Goal: Information Seeking & Learning: Learn about a topic

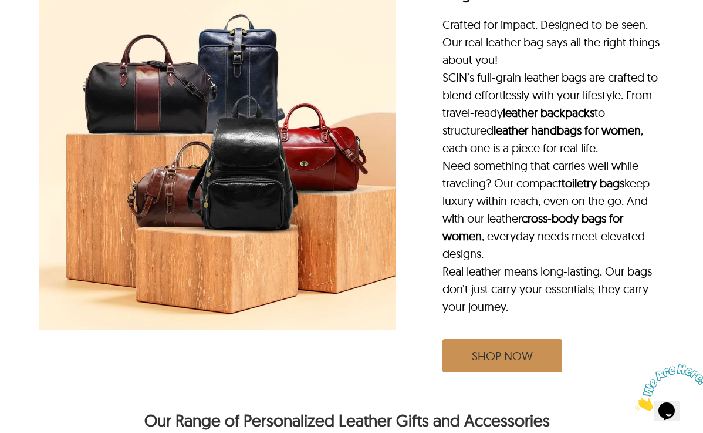
scroll to position [1210, 4]
click at [486, 339] on link "SHOP NOW" at bounding box center [503, 355] width 120 height 33
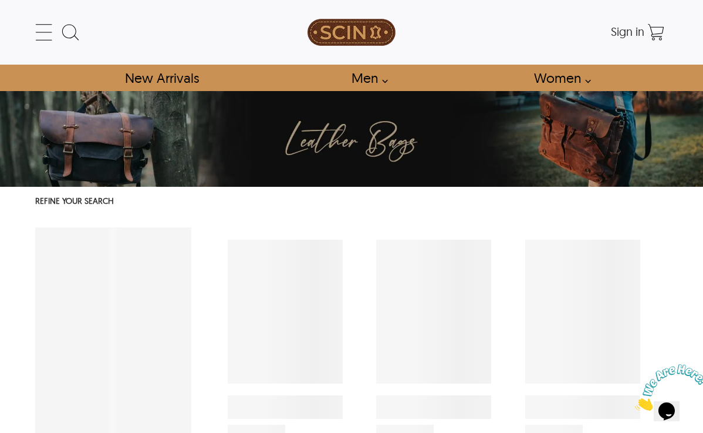
select select "********"
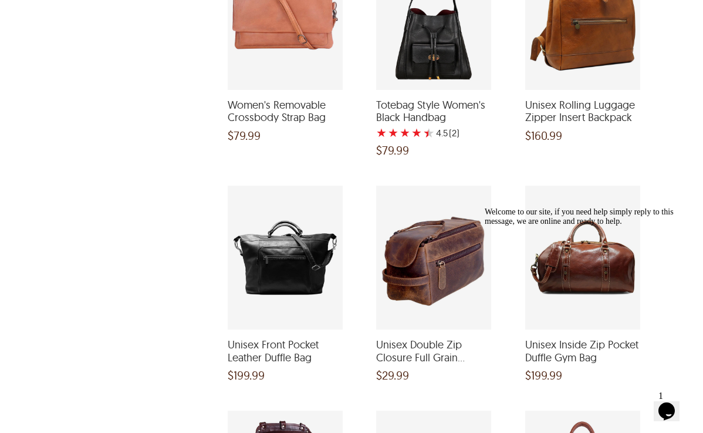
scroll to position [1944, 0]
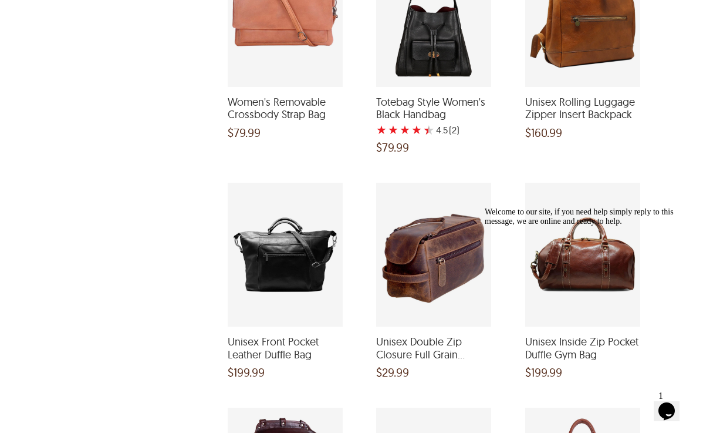
click at [285, 248] on div "Unisex Front Pocket Leather Duffle Bag and a price of $199.99" at bounding box center [285, 255] width 115 height 144
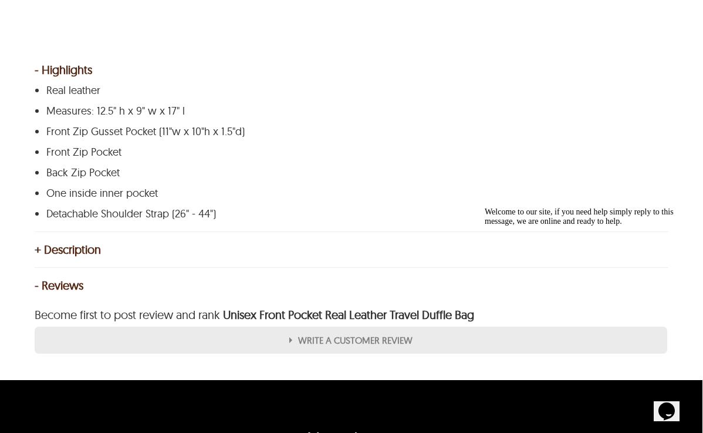
scroll to position [526, 1]
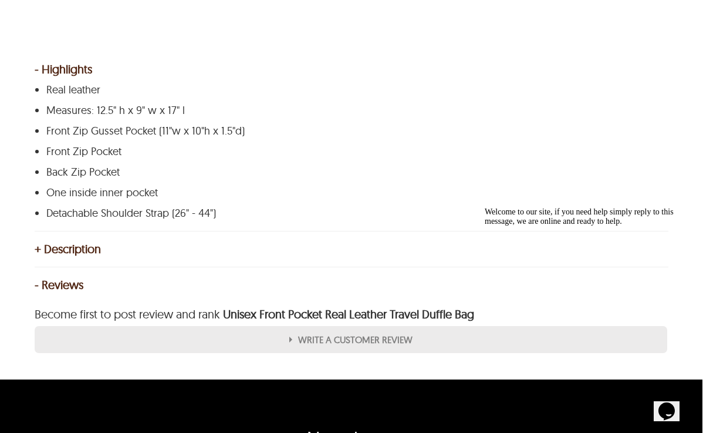
click at [58, 243] on div "+ Description" at bounding box center [351, 249] width 633 height 12
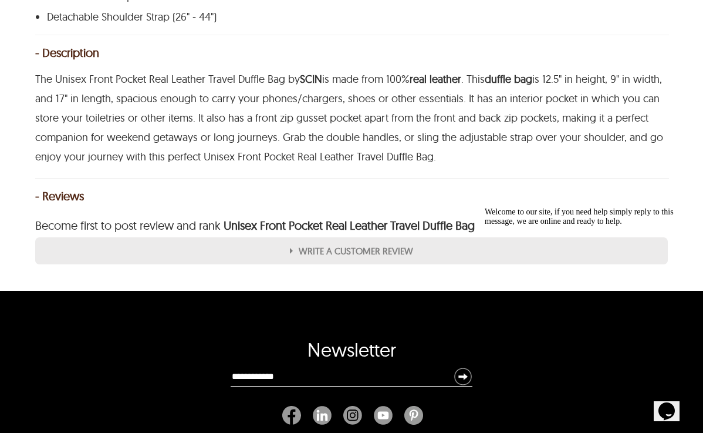
scroll to position [721, 0]
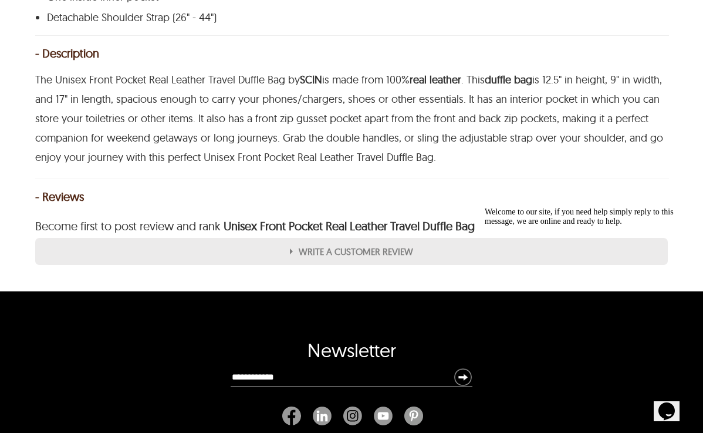
select select "********"
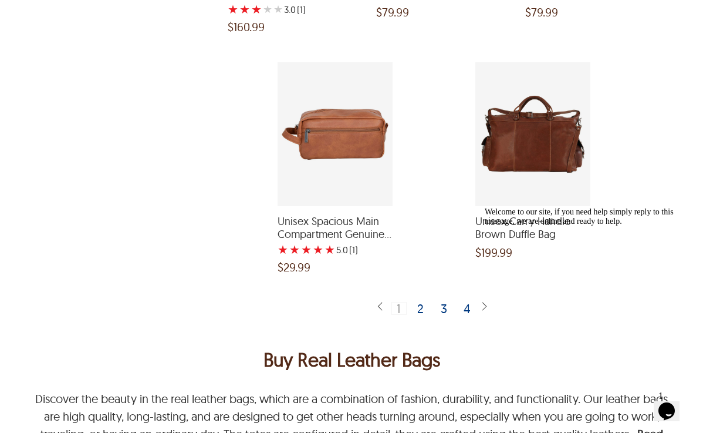
scroll to position [2528, 0]
click at [421, 302] on div "2" at bounding box center [421, 308] width 17 height 12
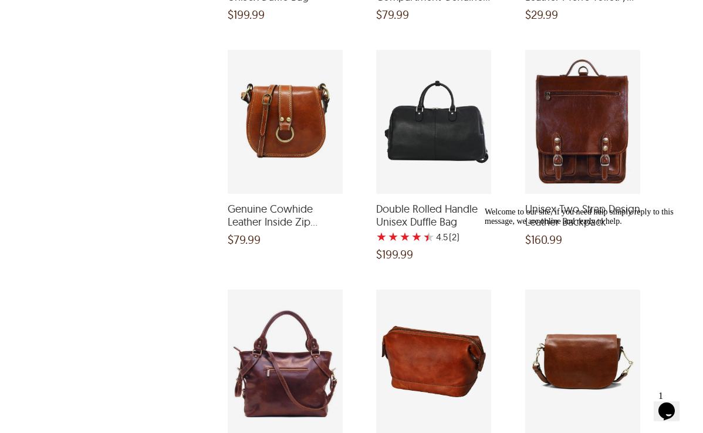
scroll to position [1119, 0]
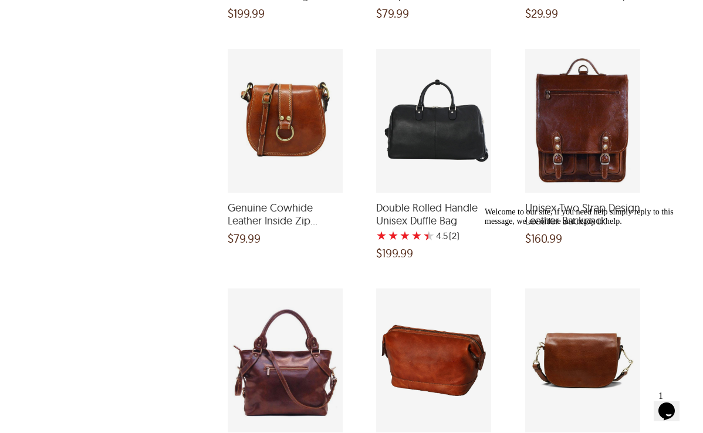
click at [410, 205] on span "Double Rolled Handle Unisex Duffle Bag" at bounding box center [433, 213] width 115 height 25
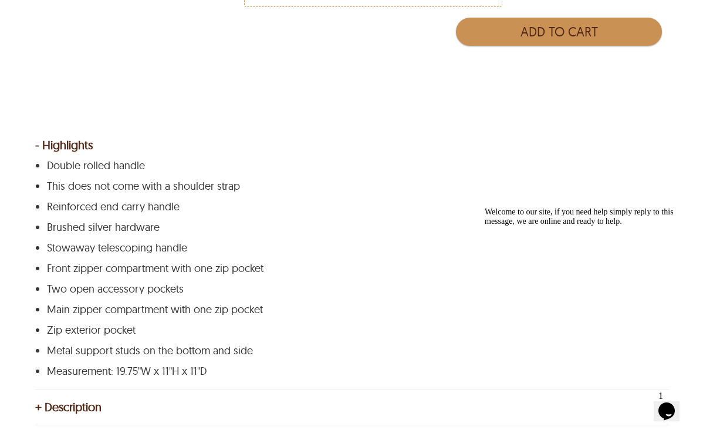
scroll to position [468, 0]
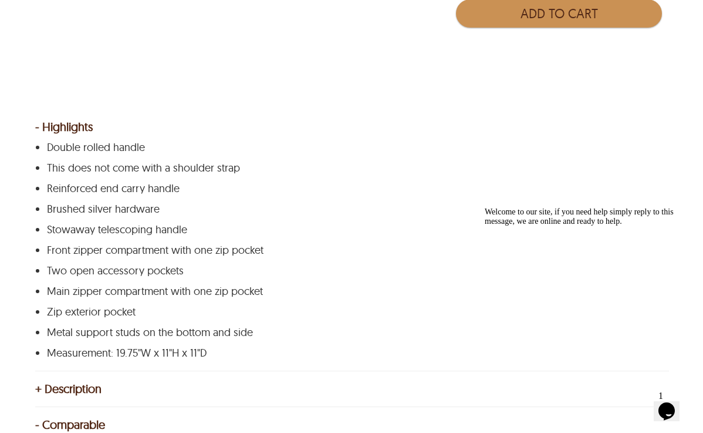
select select "********"
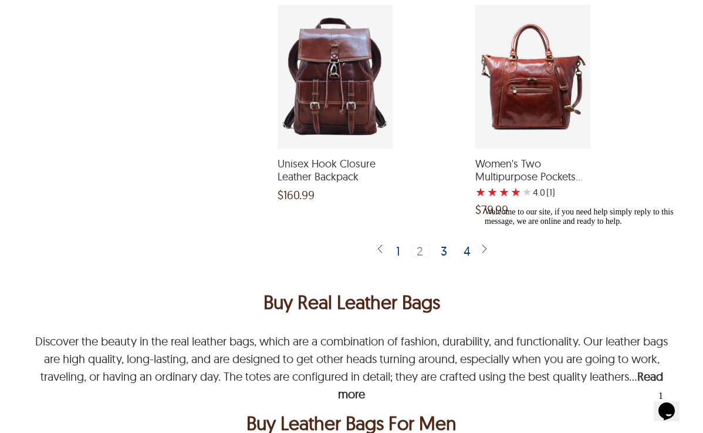
scroll to position [2559, 0]
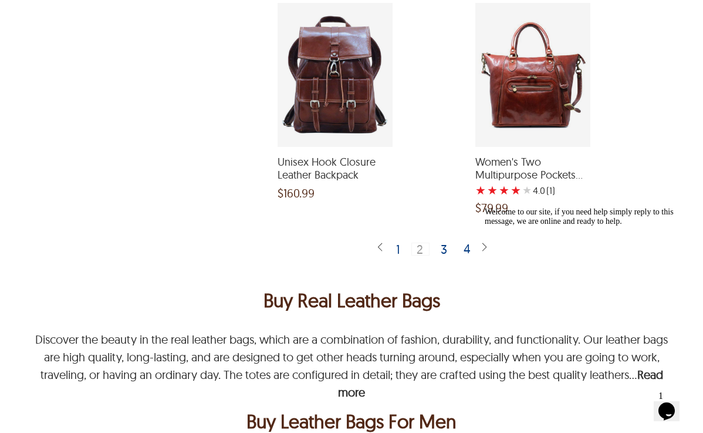
click at [465, 242] on div "4" at bounding box center [468, 248] width 18 height 12
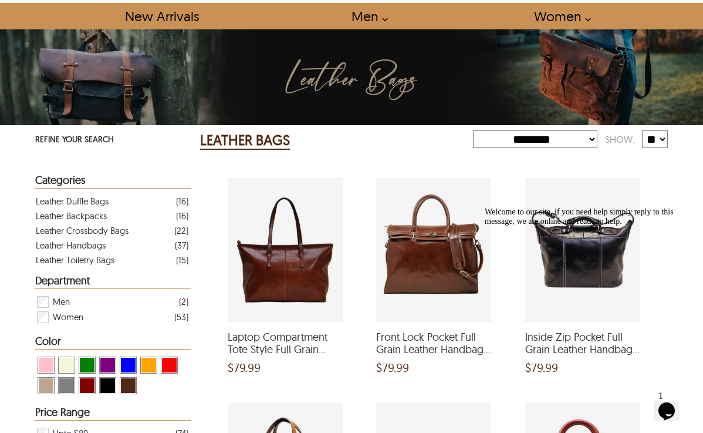
scroll to position [62, 0]
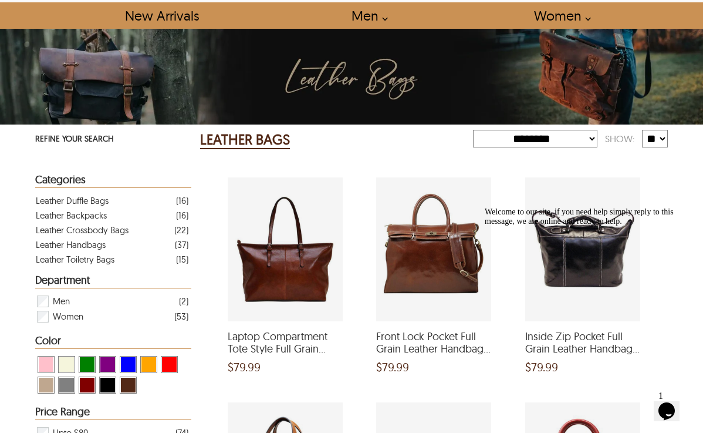
click at [89, 363] on span "View Green Leather Bags" at bounding box center [87, 364] width 15 height 15
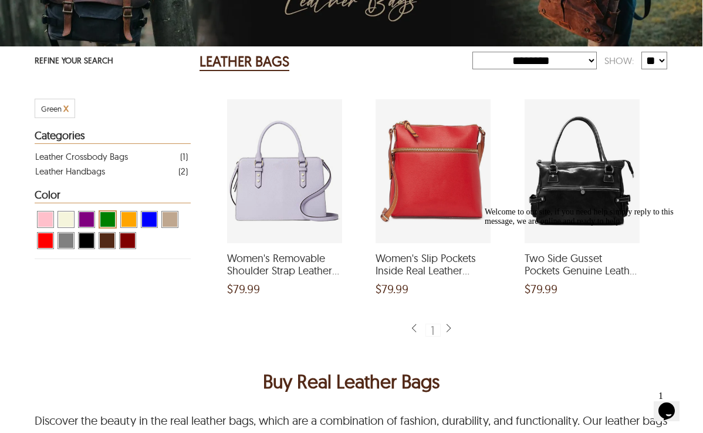
scroll to position [140, 0]
click at [279, 170] on div "Women's Removable Shoulder Strap Leather Bag and a price of $79.99" at bounding box center [285, 171] width 115 height 144
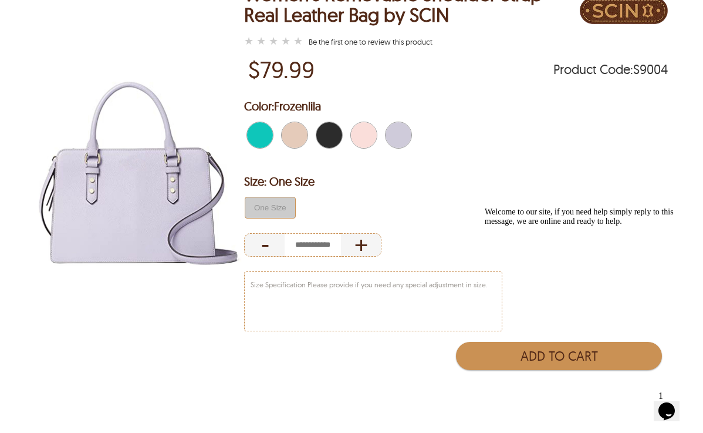
scroll to position [127, 0]
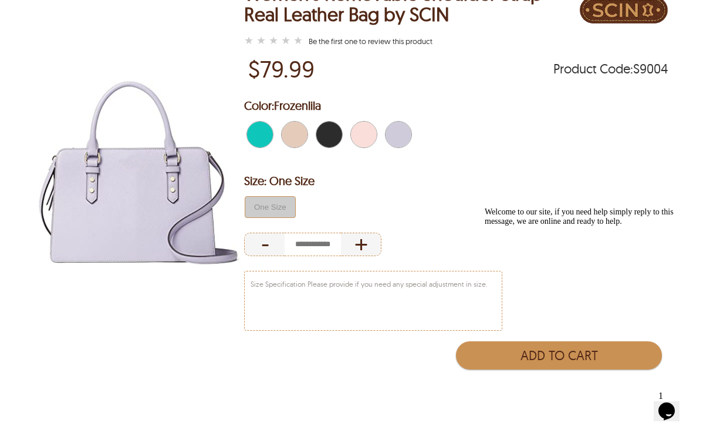
click at [288, 131] on span "Warm Beige" at bounding box center [288, 135] width 13 height 26
click at [361, 134] on span "Light Pink" at bounding box center [357, 135] width 13 height 26
